Goal: Task Accomplishment & Management: Manage account settings

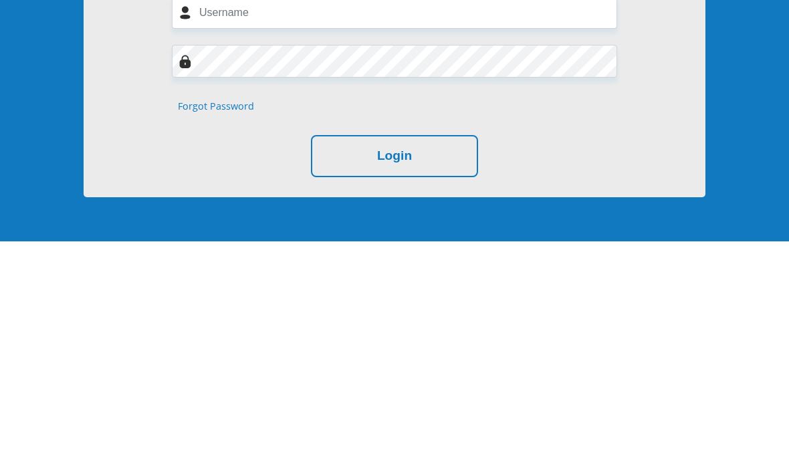
scroll to position [106, 0]
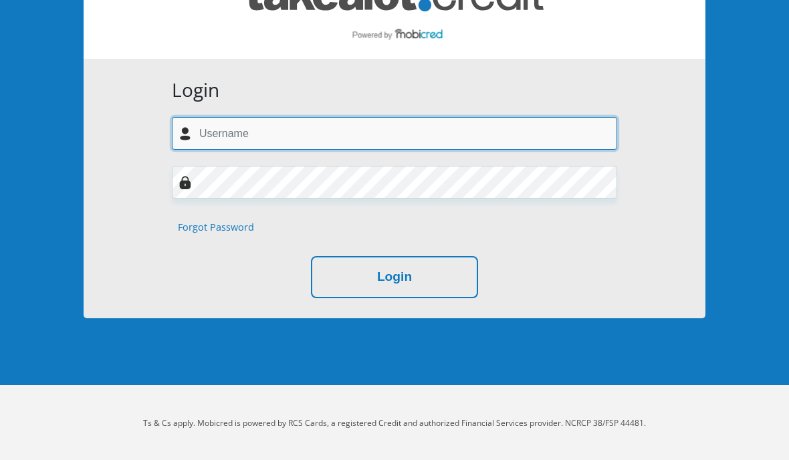
type input "[EMAIL_ADDRESS][DOMAIN_NAME]"
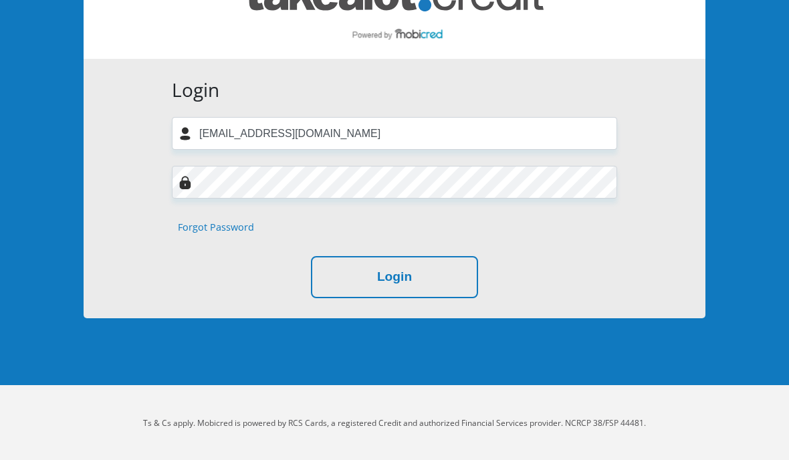
click at [458, 273] on button "Login" at bounding box center [394, 277] width 167 height 42
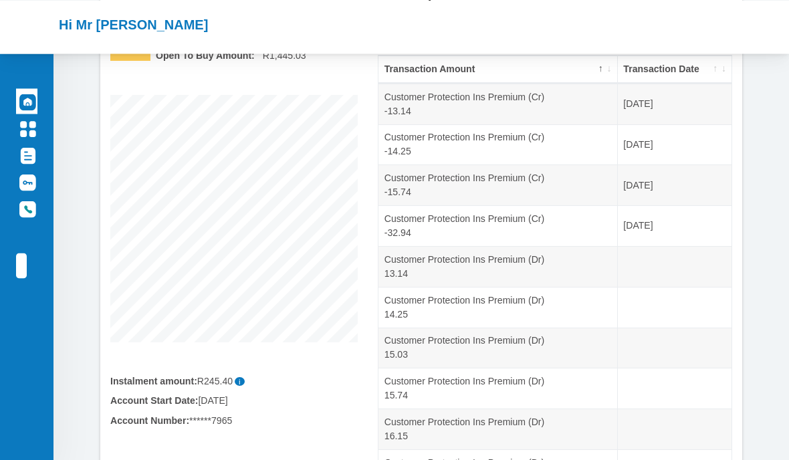
scroll to position [150, 0]
click at [687, 57] on th "Transaction Date" at bounding box center [674, 70] width 114 height 28
click at [691, 64] on th "Transaction Date" at bounding box center [674, 70] width 114 height 28
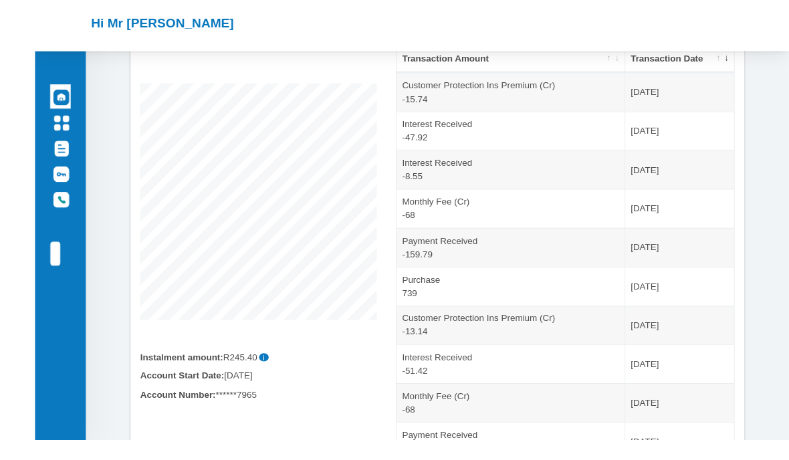
scroll to position [157, 0]
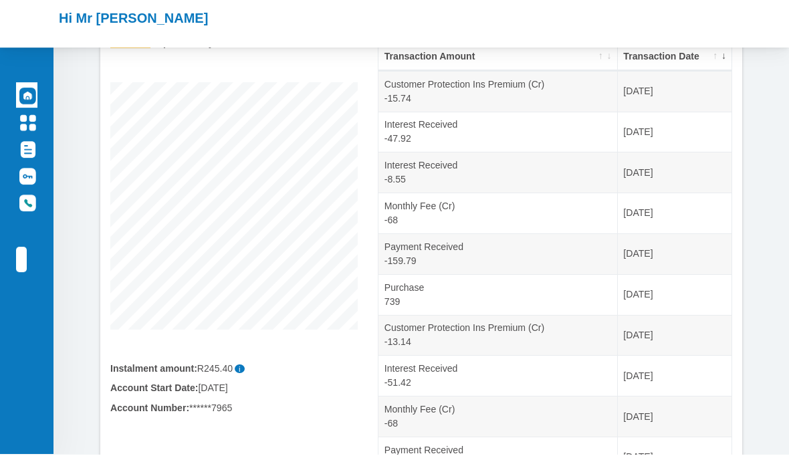
click at [21, 120] on img at bounding box center [27, 128] width 17 height 17
click at [37, 172] on link "Documents" at bounding box center [26, 159] width 21 height 25
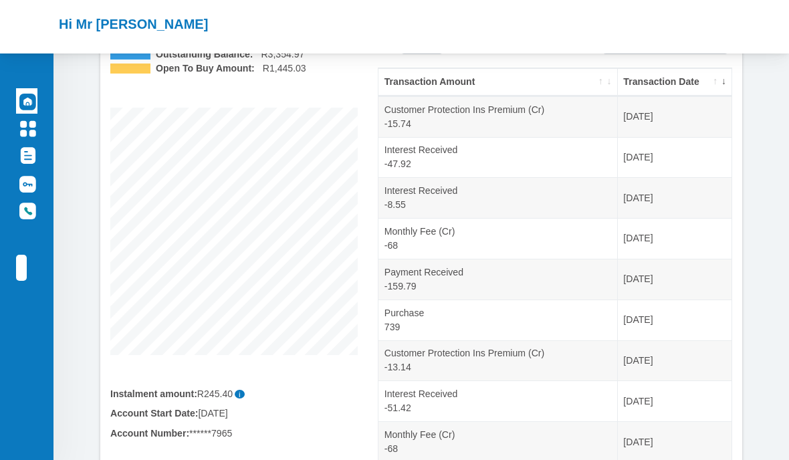
scroll to position [129, 0]
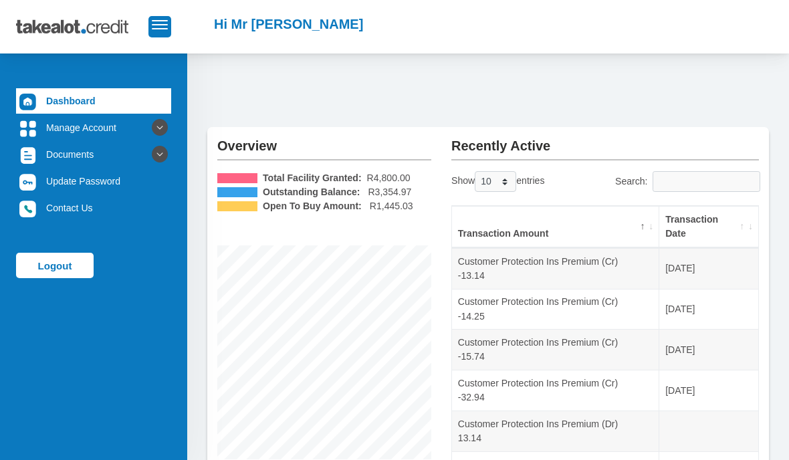
click at [60, 122] on link "Manage Account" at bounding box center [93, 127] width 155 height 25
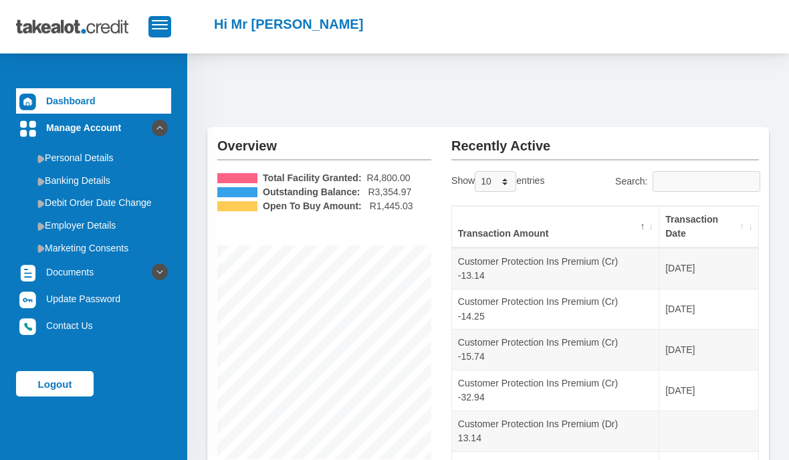
click at [63, 104] on link "Dashboard" at bounding box center [93, 100] width 155 height 25
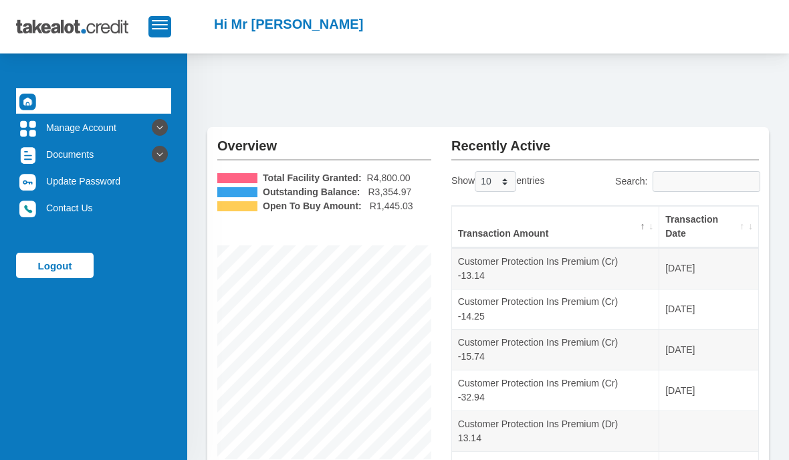
click at [65, 124] on link "Manage Account" at bounding box center [93, 127] width 155 height 25
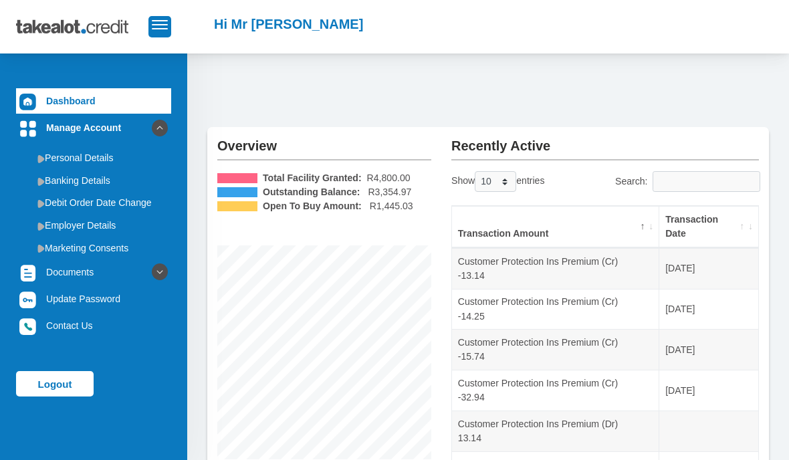
click at [80, 220] on link "Employer Details" at bounding box center [93, 225] width 155 height 21
click at [84, 227] on link "Employer Details" at bounding box center [93, 225] width 155 height 21
click at [90, 225] on link "Employer Details" at bounding box center [93, 225] width 155 height 21
click at [74, 218] on link "Employer Details" at bounding box center [93, 225] width 155 height 21
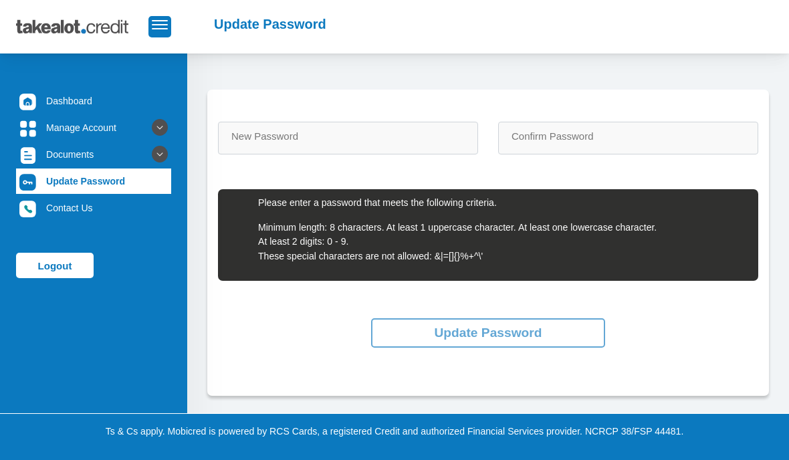
click at [53, 165] on link "Documents" at bounding box center [93, 154] width 155 height 25
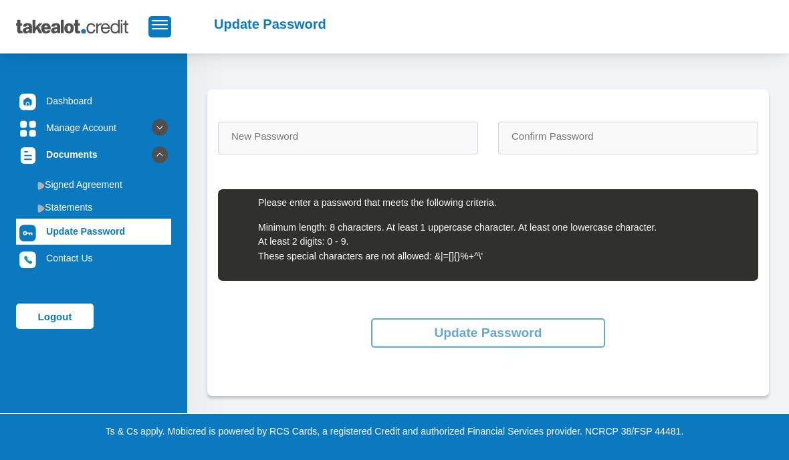
click at [43, 134] on link "Manage Account" at bounding box center [93, 127] width 155 height 25
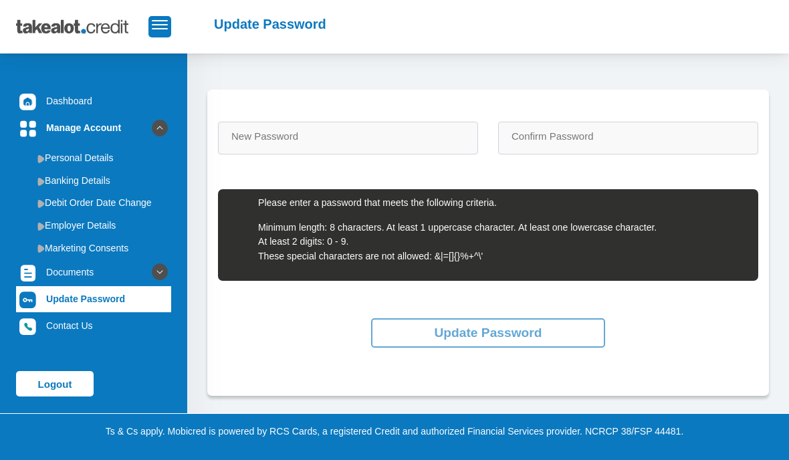
click at [59, 216] on link "Employer Details" at bounding box center [93, 225] width 155 height 21
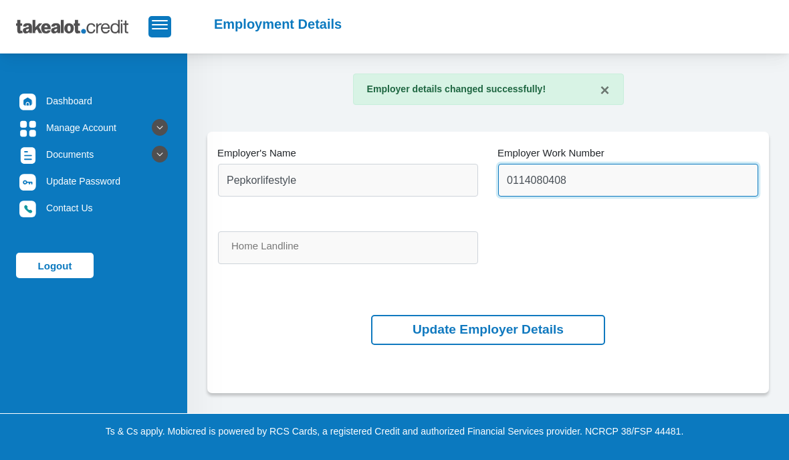
click at [608, 168] on input "0114080408" at bounding box center [628, 180] width 260 height 33
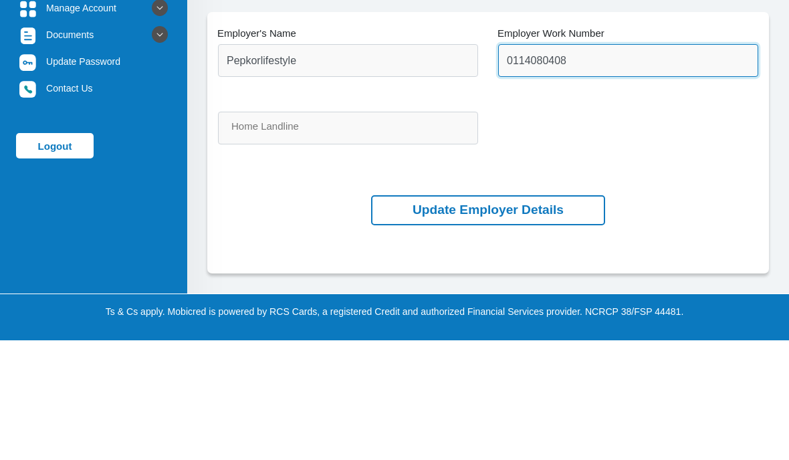
click at [660, 164] on input "0114080408" at bounding box center [628, 180] width 260 height 33
type input "0"
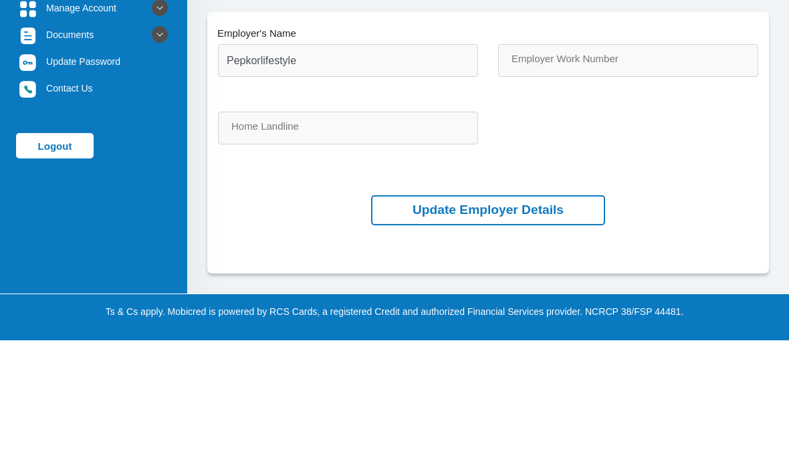
scroll to position [53, 0]
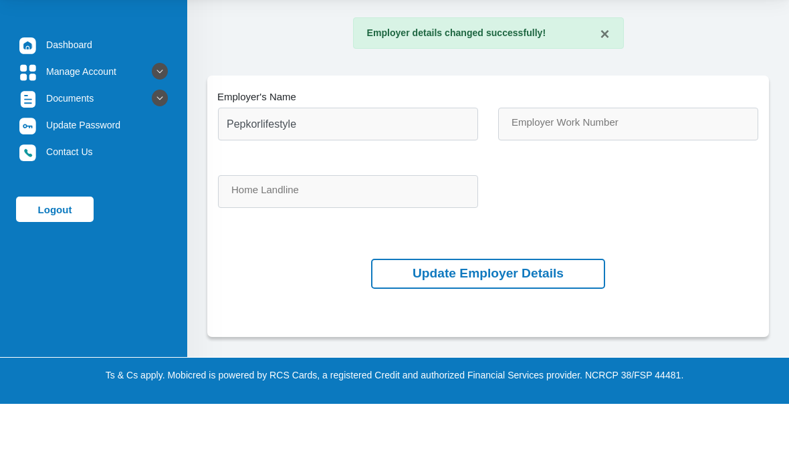
click at [43, 253] on link "Logout" at bounding box center [55, 265] width 78 height 25
